Goal: Find specific page/section: Find specific page/section

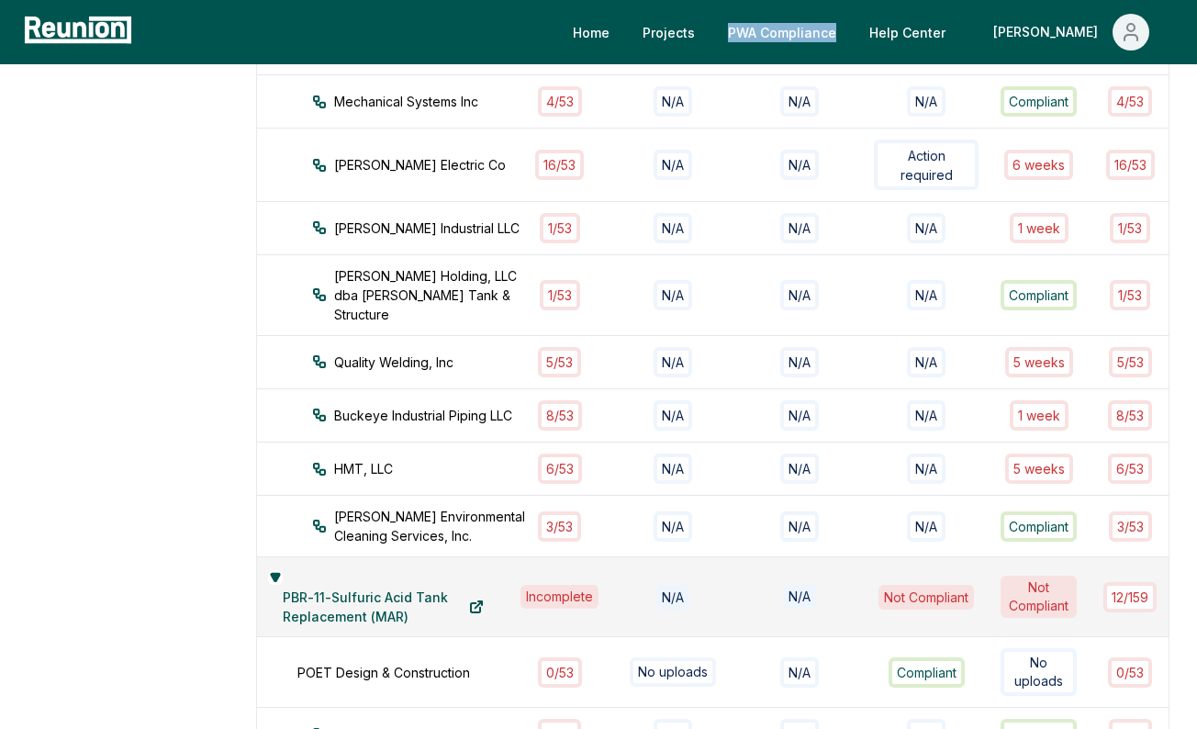
scroll to position [810, 0]
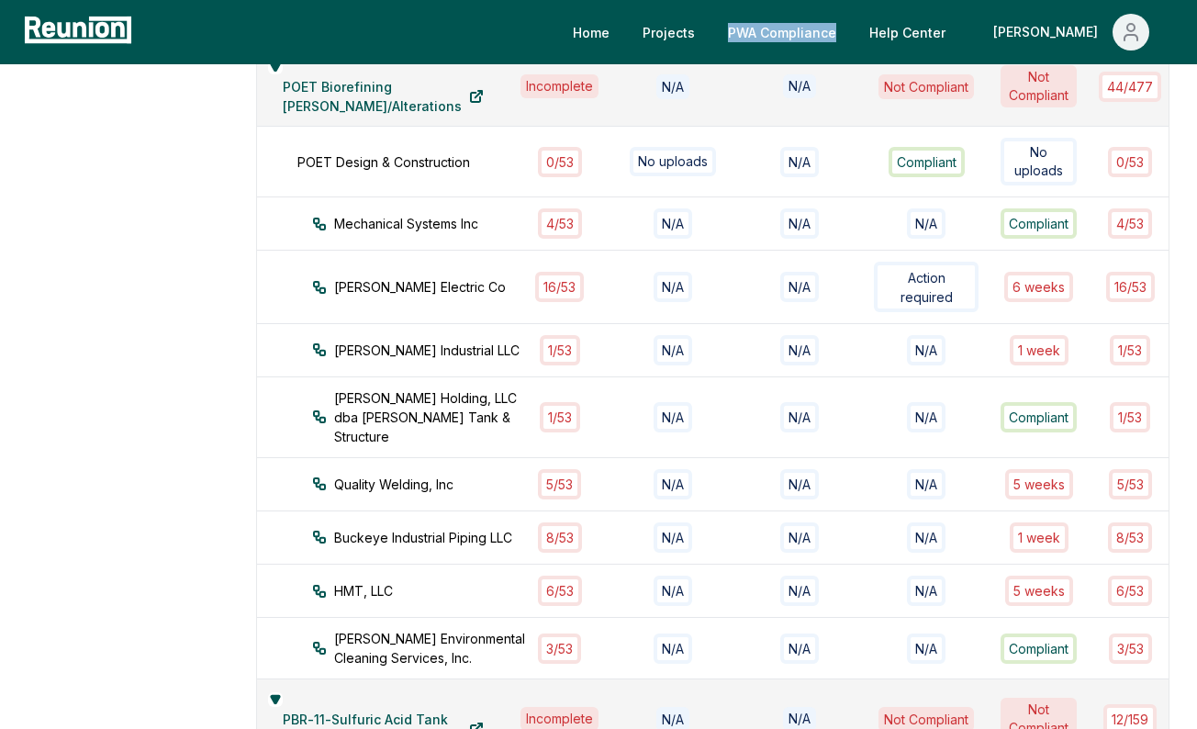
drag, startPoint x: 872, startPoint y: 36, endPoint x: 782, endPoint y: 7, distance: 94.4
click at [0, 0] on div "Home Projects PWA Compliance Help Center [PERSON_NAME]" at bounding box center [598, 32] width 1197 height 64
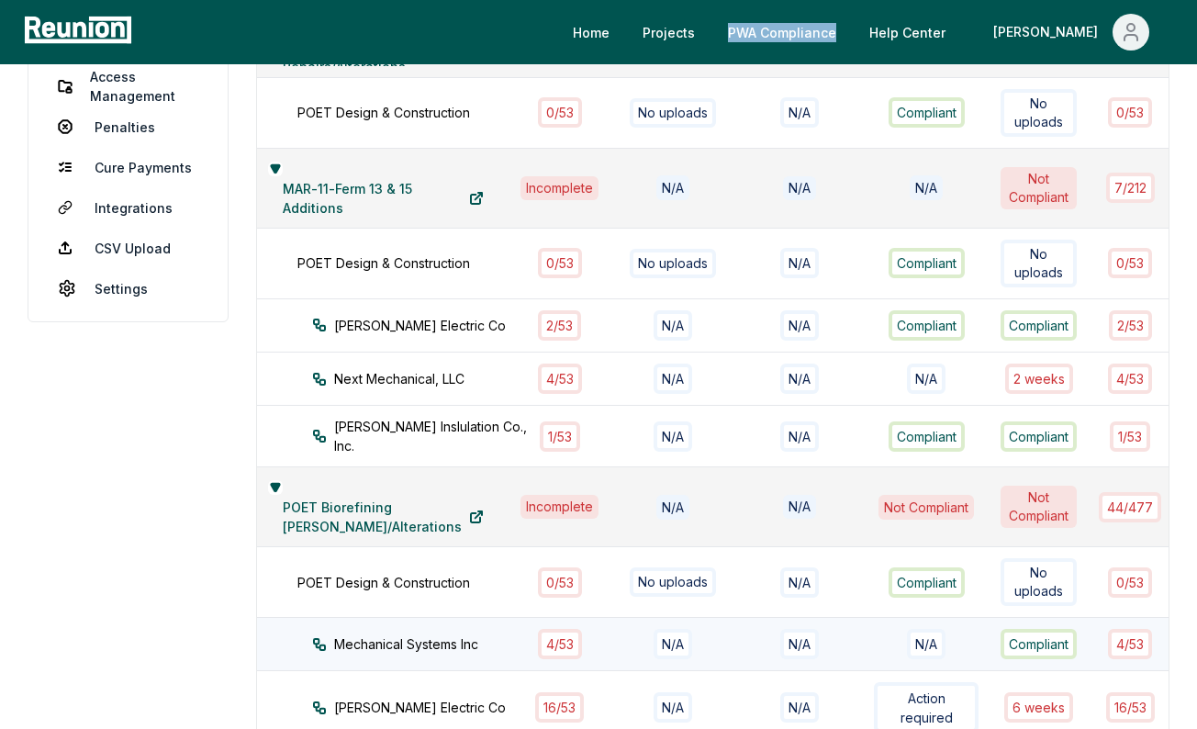
scroll to position [0, 0]
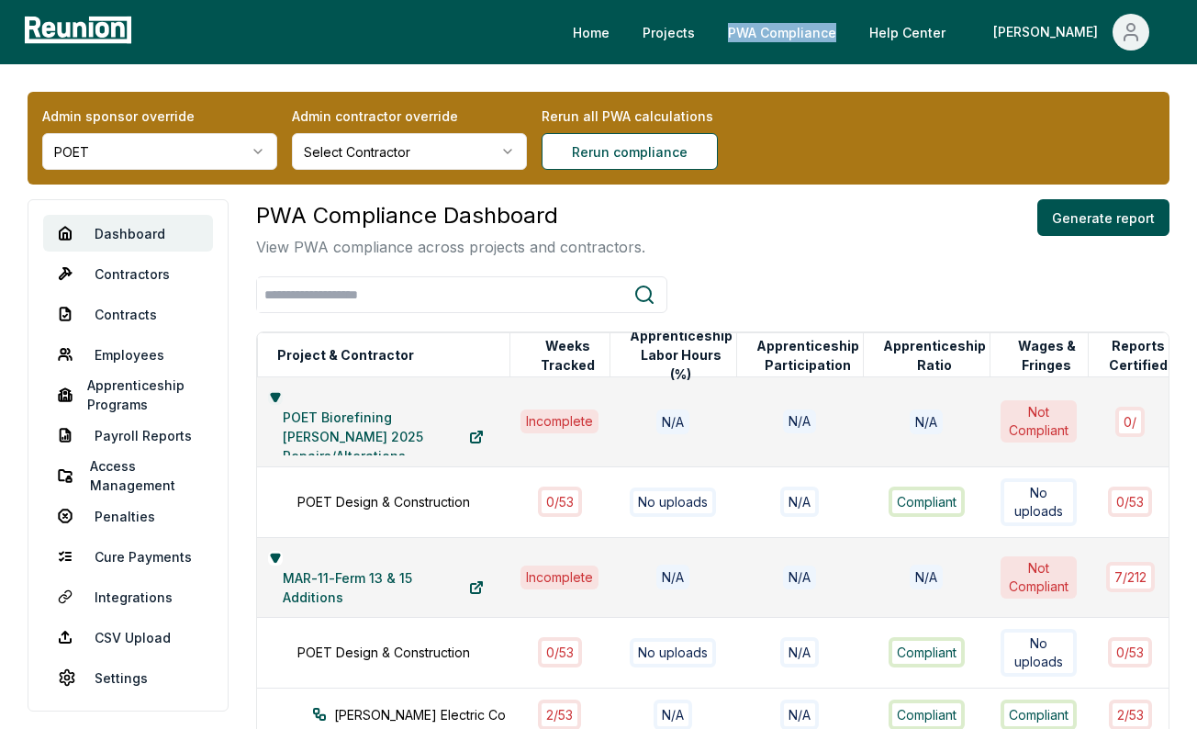
click at [281, 392] on icon at bounding box center [275, 397] width 11 height 11
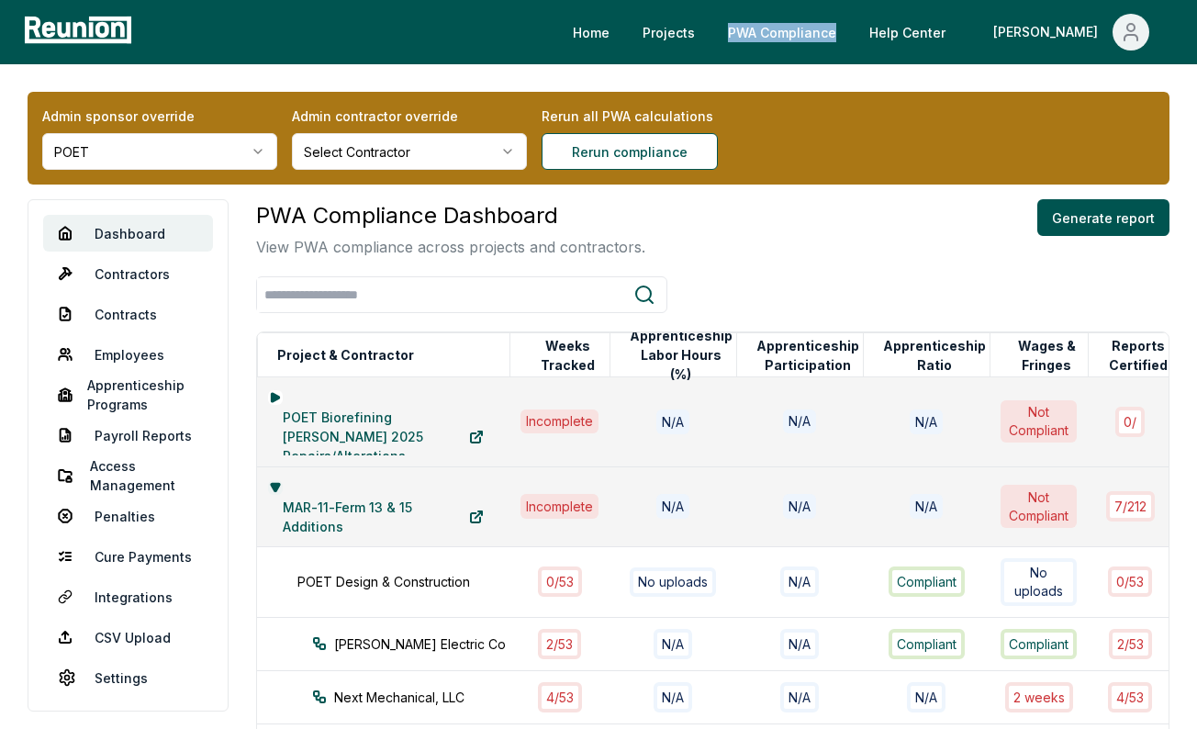
click at [280, 483] on icon at bounding box center [276, 486] width 8 height 7
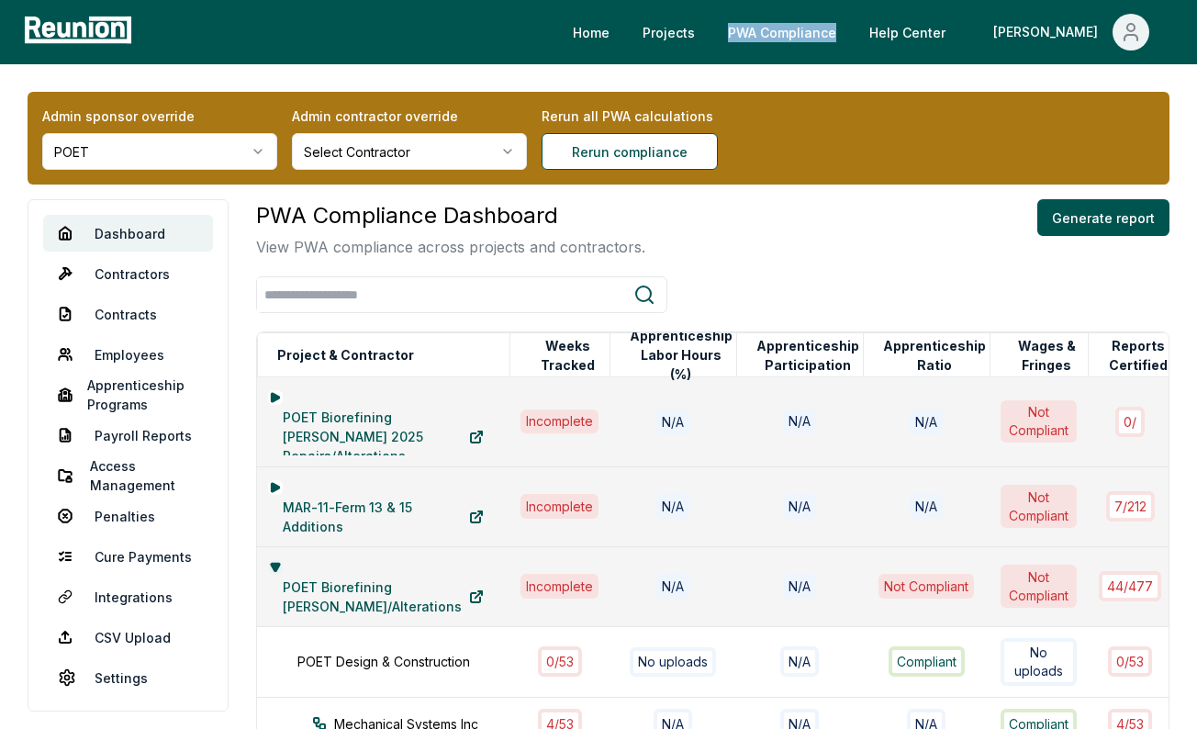
click at [280, 563] on icon at bounding box center [276, 566] width 8 height 7
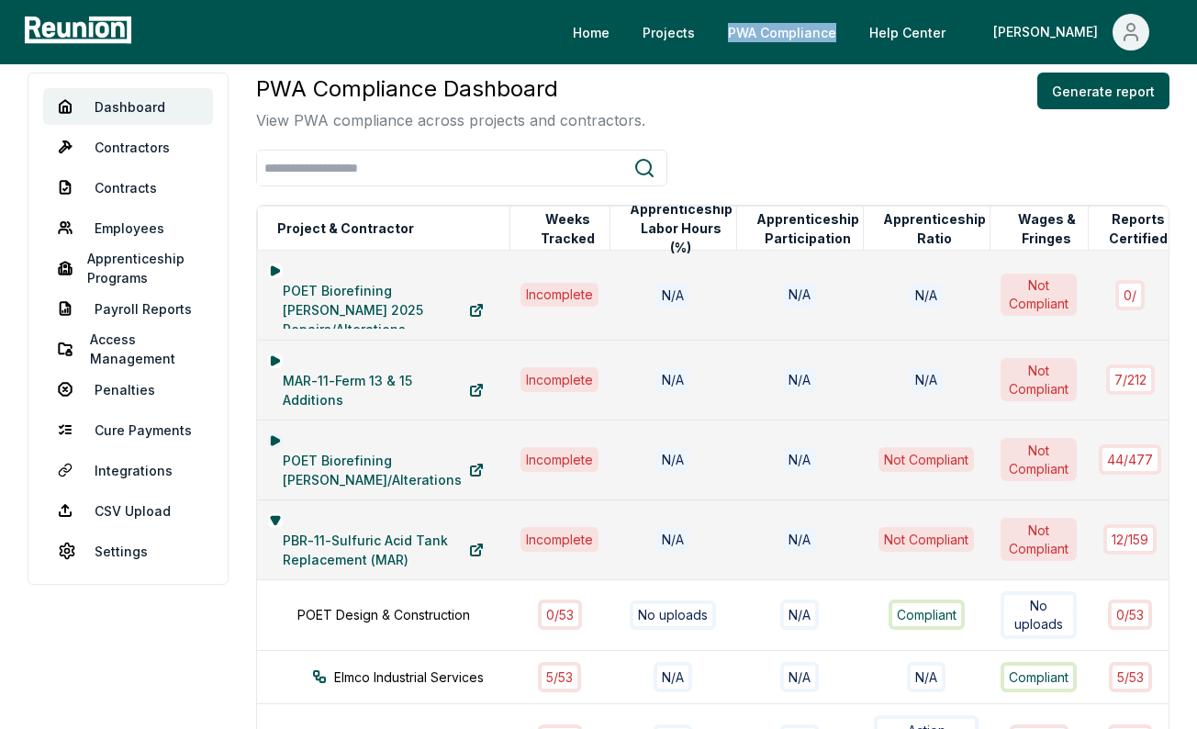
scroll to position [157, 0]
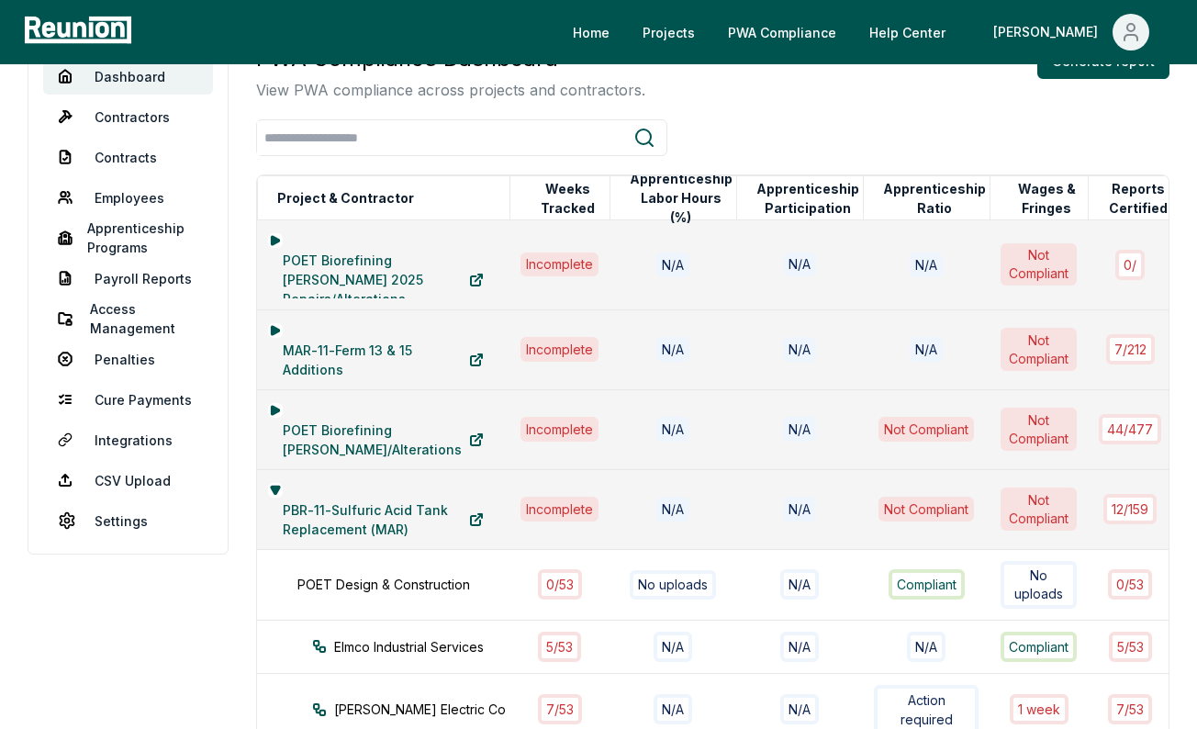
click at [297, 507] on div "PBR-11-Sulfuric Acid Tank Replacement (MAR)" at bounding box center [383, 509] width 230 height 57
click at [281, 496] on icon at bounding box center [275, 490] width 11 height 11
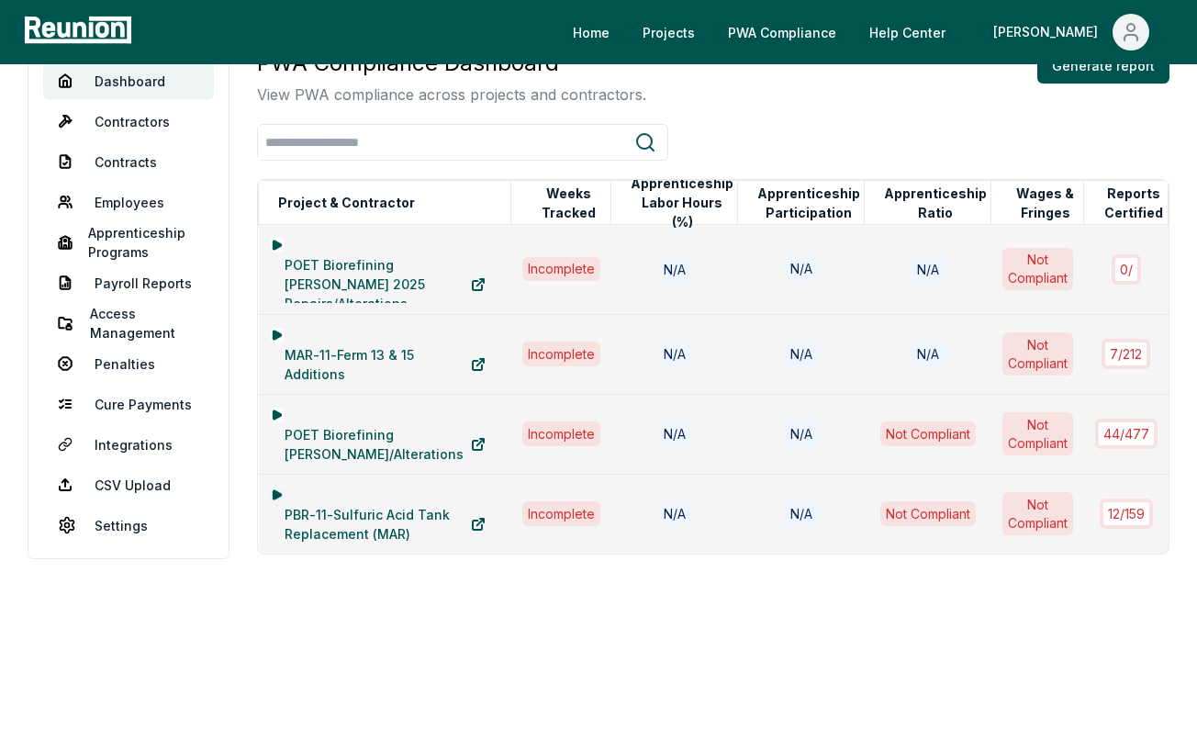
scroll to position [170, 0]
click at [294, 631] on div "PWA Compliance Dashboard View PWA compliance across projects and contractors. G…" at bounding box center [713, 374] width 912 height 655
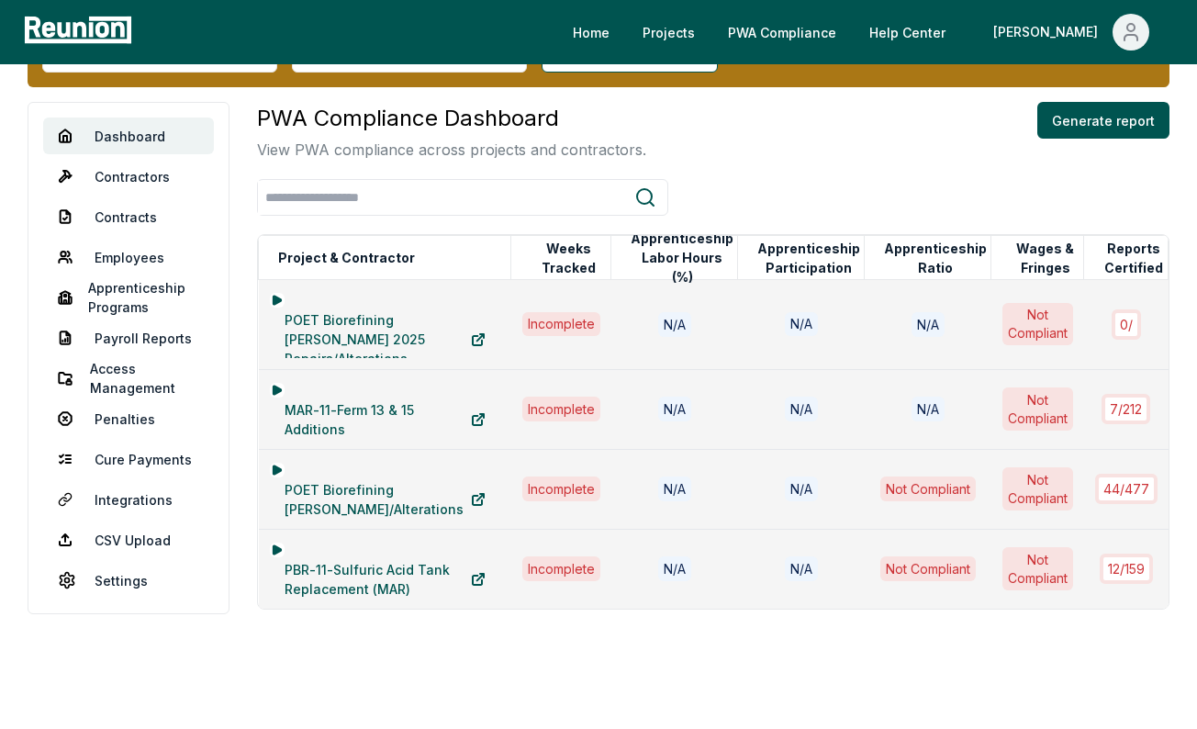
scroll to position [61, 0]
